Goal: Obtain resource: Obtain resource

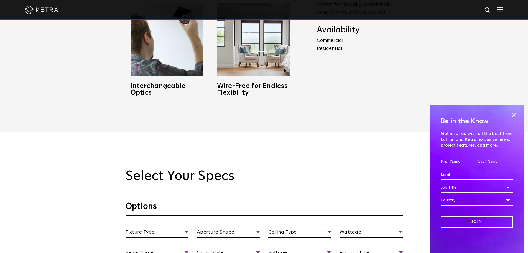
scroll to position [527, 0]
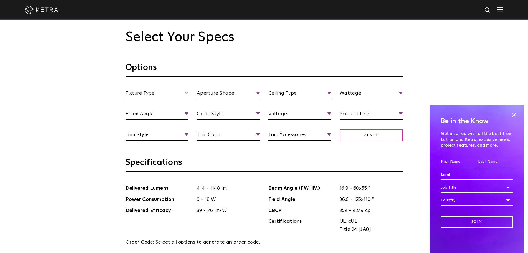
click at [158, 90] on span "Fixture Type" at bounding box center [157, 94] width 63 height 10
click at [141, 126] on li "Fixed" at bounding box center [157, 124] width 63 height 10
click at [213, 97] on span "Aperture Shape" at bounding box center [228, 94] width 63 height 10
click at [210, 111] on li "Round" at bounding box center [228, 114] width 63 height 10
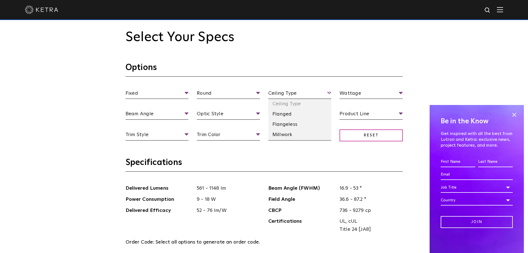
click at [277, 92] on span "Ceiling Type" at bounding box center [299, 94] width 63 height 10
click at [281, 111] on li "Flanged" at bounding box center [299, 114] width 63 height 10
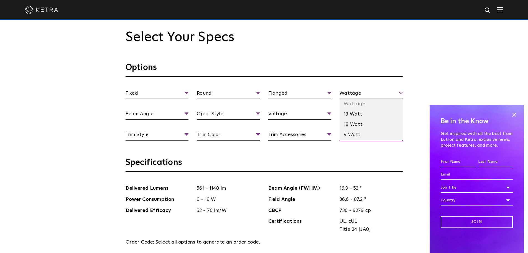
click at [358, 94] on span "Wattage" at bounding box center [371, 94] width 63 height 10
click at [353, 138] on li "9 Watt" at bounding box center [371, 134] width 63 height 10
click at [362, 89] on span "9 Watt" at bounding box center [371, 94] width 63 height 10
click at [355, 116] on li "13 Watt" at bounding box center [371, 114] width 63 height 10
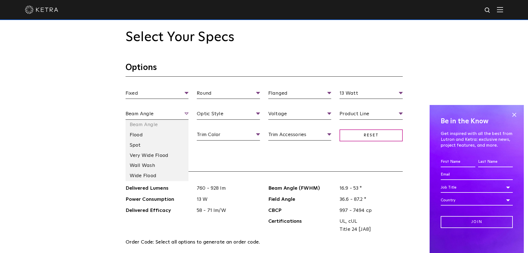
click at [168, 112] on span "Beam Angle" at bounding box center [157, 115] width 63 height 10
click at [151, 131] on li "Flood" at bounding box center [157, 135] width 63 height 10
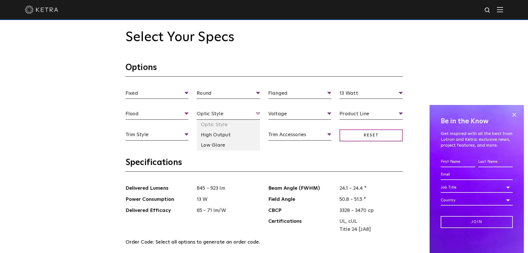
click at [213, 115] on span "Optic Style" at bounding box center [228, 115] width 63 height 10
click at [220, 144] on li "Low Glare" at bounding box center [228, 145] width 63 height 10
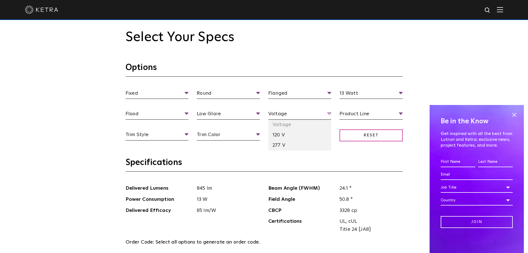
click at [271, 114] on span "Voltage" at bounding box center [299, 115] width 63 height 10
click at [275, 131] on li "120 V" at bounding box center [299, 135] width 63 height 10
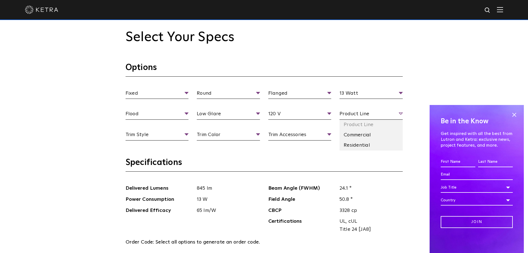
click at [347, 113] on span "Product Line" at bounding box center [371, 115] width 63 height 10
drag, startPoint x: 346, startPoint y: 143, endPoint x: 336, endPoint y: 144, distance: 10.3
click at [346, 144] on li "Residential" at bounding box center [371, 145] width 63 height 10
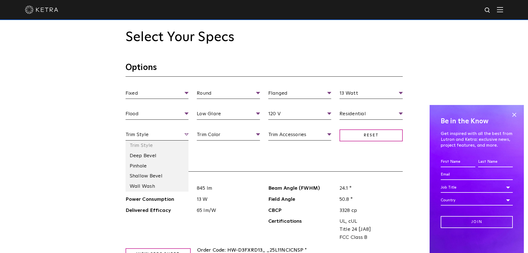
click at [166, 133] on span "Trim Style" at bounding box center [157, 136] width 63 height 10
click at [149, 157] on li "Deep Bevel" at bounding box center [157, 156] width 63 height 10
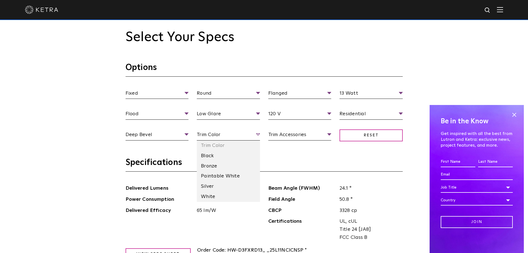
click at [237, 131] on span "Trim Color" at bounding box center [228, 136] width 63 height 10
click at [217, 191] on ul "Trim Color Black Bronze Paintable White Silver White" at bounding box center [228, 170] width 63 height 61
click at [217, 194] on li "White" at bounding box center [228, 196] width 63 height 10
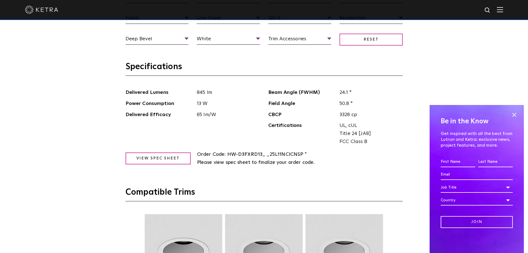
scroll to position [665, 0]
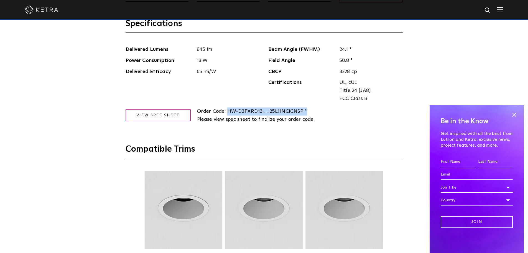
drag, startPoint x: 227, startPoint y: 110, endPoint x: 312, endPoint y: 110, distance: 84.8
click at [312, 110] on span "Order Code: HW-D3FXRD13_ _25L11NCICNSP * Please view spec sheet to finalize you…" at bounding box center [300, 115] width 206 height 16
drag, startPoint x: 266, startPoint y: 116, endPoint x: 236, endPoint y: 116, distance: 30.2
click at [236, 116] on span "HW-D3FXRD13_ _25L11NCICNSP * Please view spec sheet to finalize your order code." at bounding box center [256, 115] width 118 height 13
drag, startPoint x: 226, startPoint y: 113, endPoint x: 303, endPoint y: 113, distance: 77.1
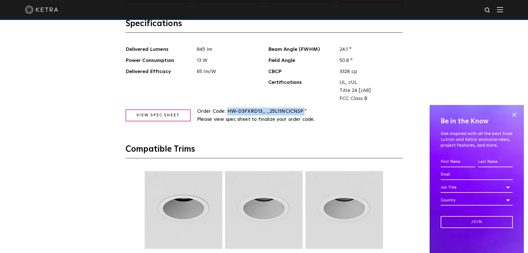
click at [303, 113] on span "Order Code: HW-D3FXRD13_ _25L11NCICNSP * Please view spec sheet to finalize you…" at bounding box center [300, 115] width 206 height 16
copy span "HW-D3FXRD13_ _25L11NCICNSP"
